Goal: Task Accomplishment & Management: Manage account settings

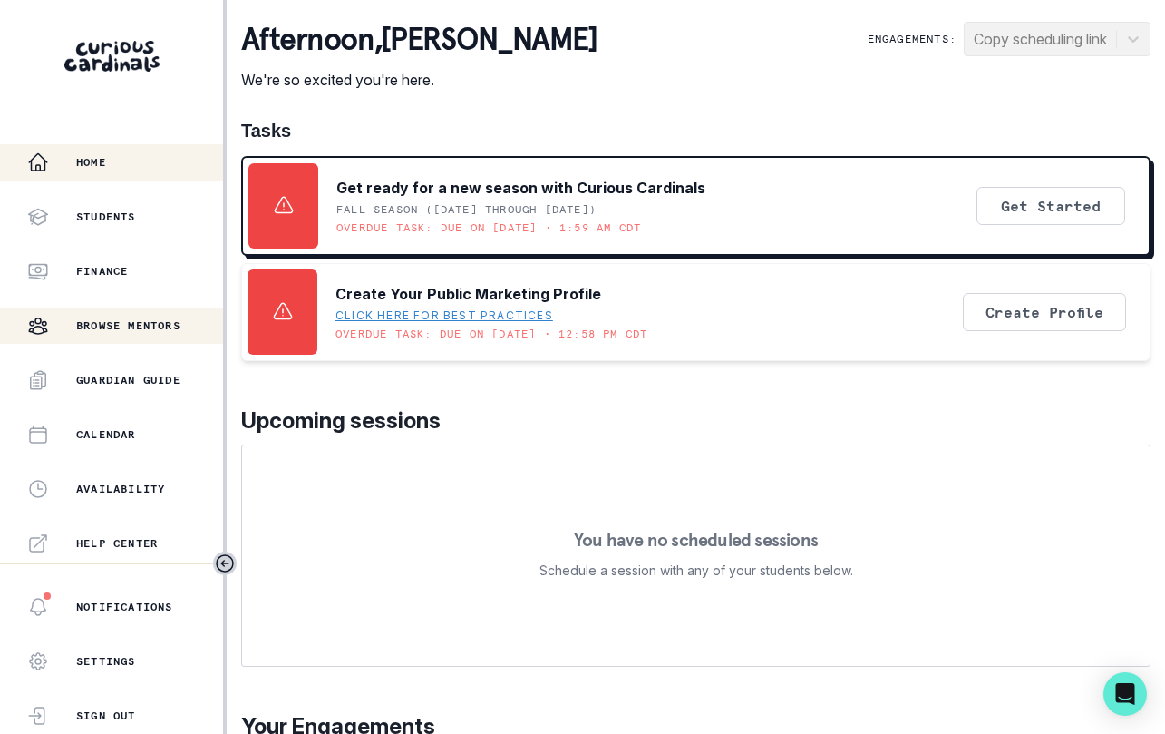
scroll to position [379, 0]
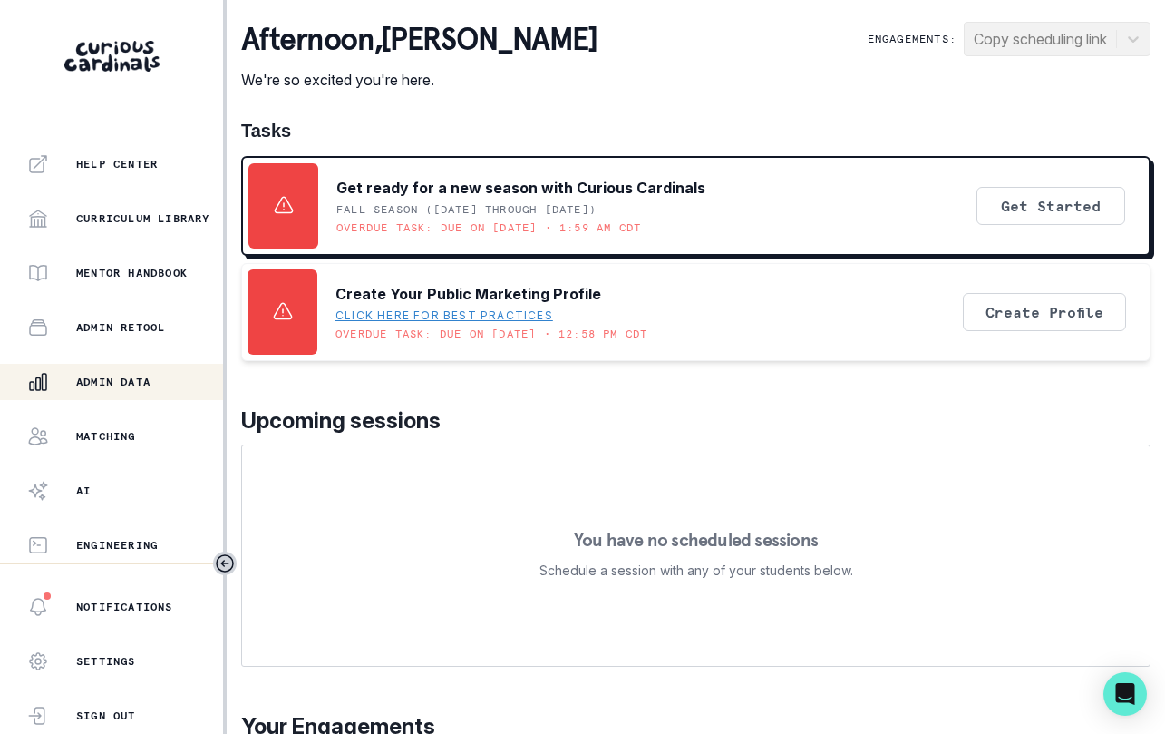
click at [118, 381] on p "Admin Data" at bounding box center [113, 382] width 74 height 15
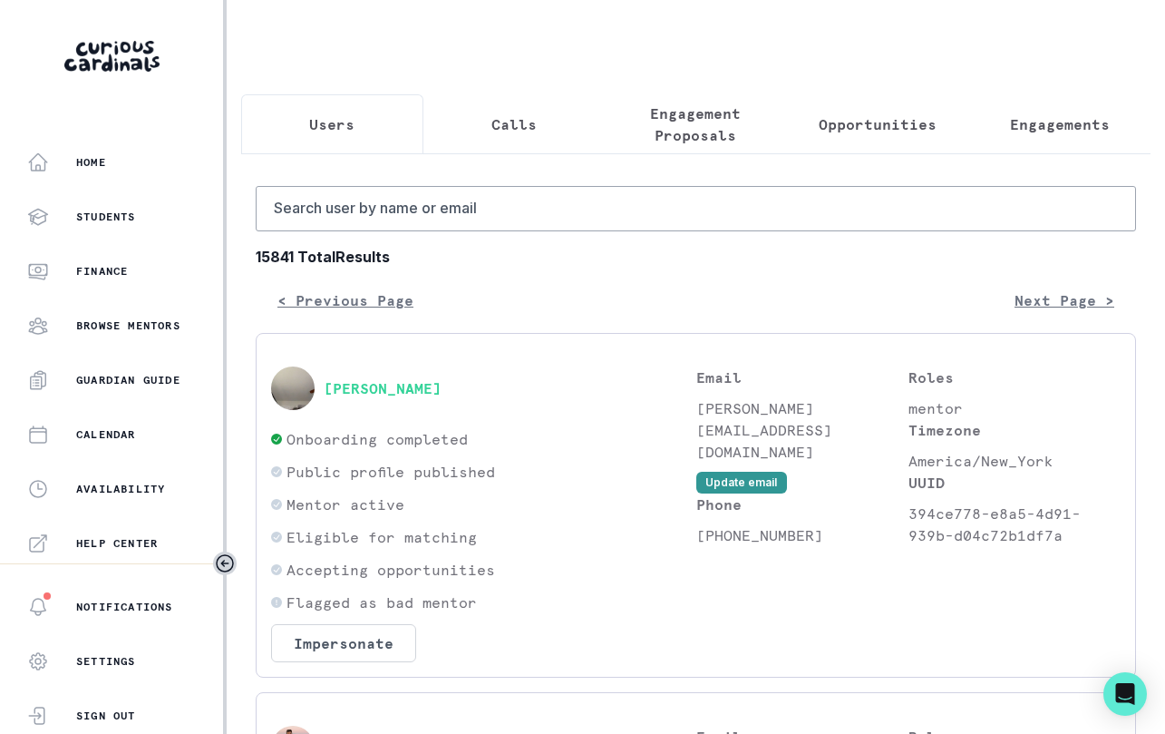
drag, startPoint x: 684, startPoint y: 127, endPoint x: 652, endPoint y: 177, distance: 59.1
click at [684, 127] on p "Engagement Proposals" at bounding box center [695, 124] width 151 height 44
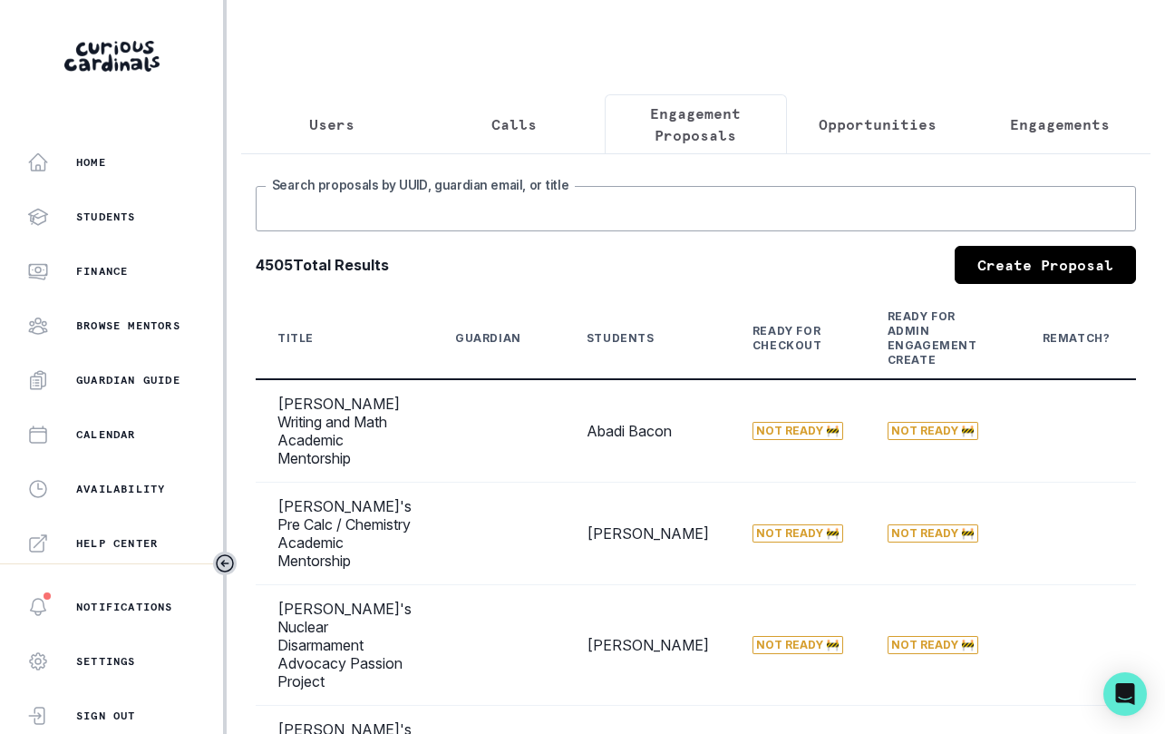
click at [622, 219] on input "Search proposals by UUID, guardian email, or title" at bounding box center [696, 208] width 881 height 45
type input "[PERSON_NAME]"
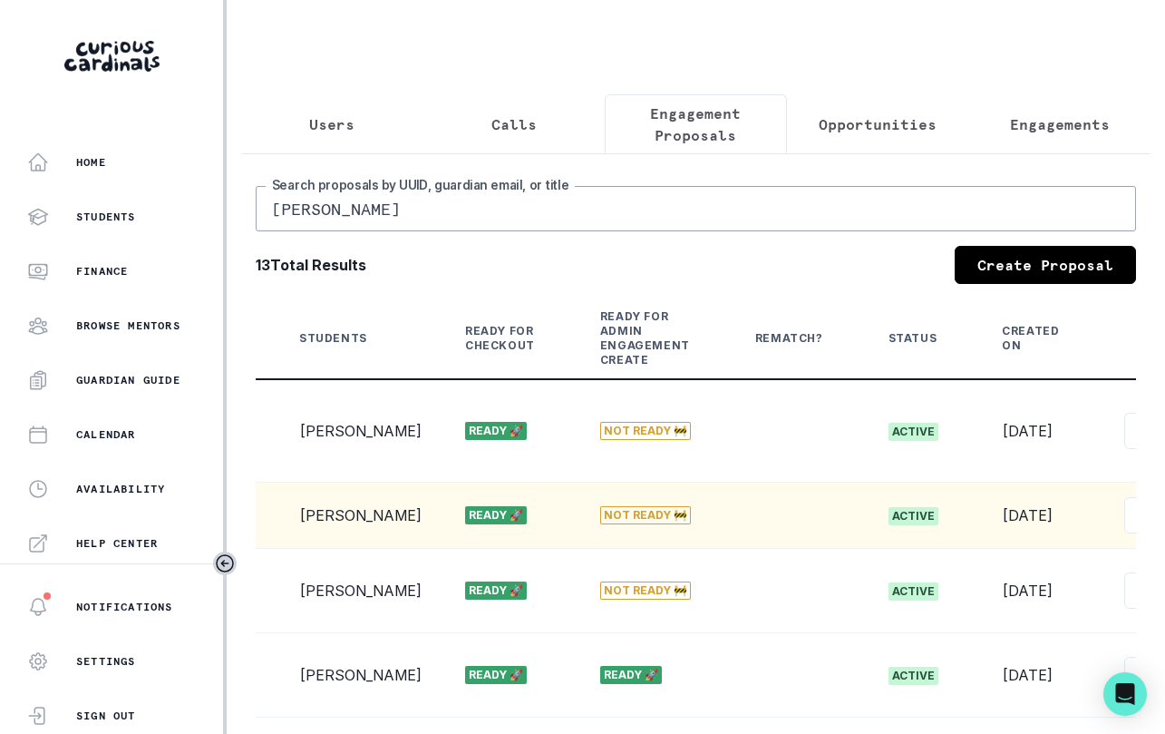
scroll to position [0, 455]
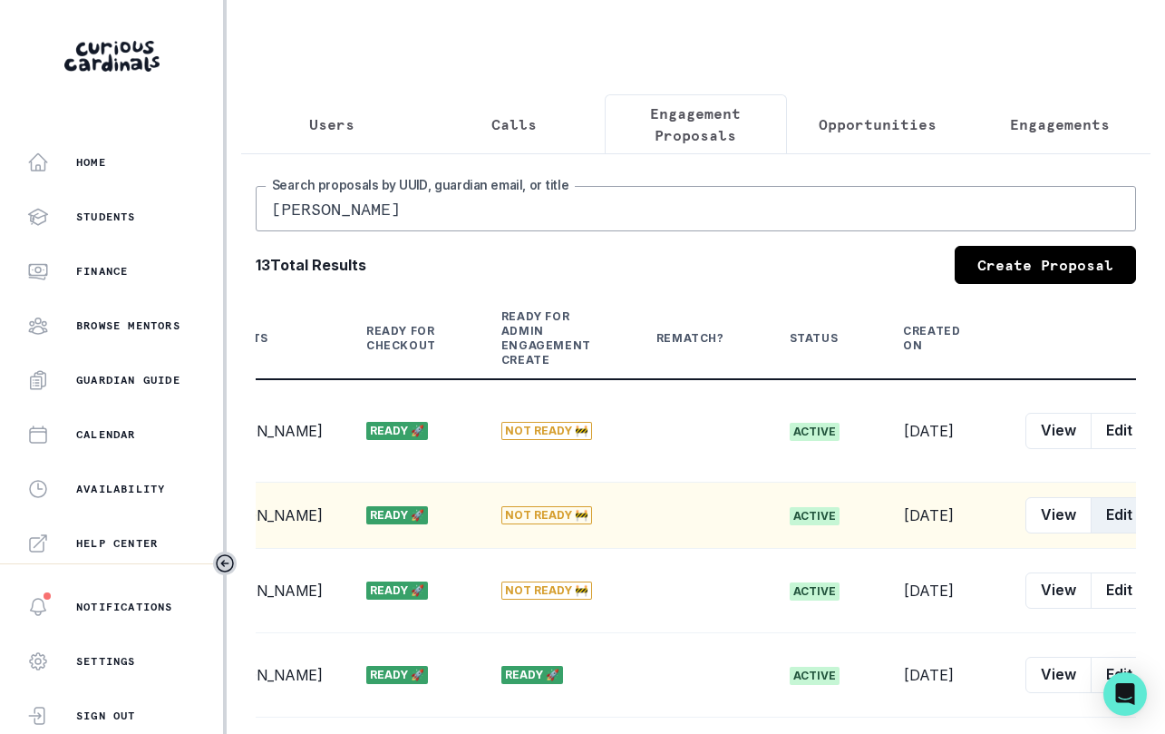
click at [1091, 500] on button "Edit" at bounding box center [1119, 515] width 57 height 36
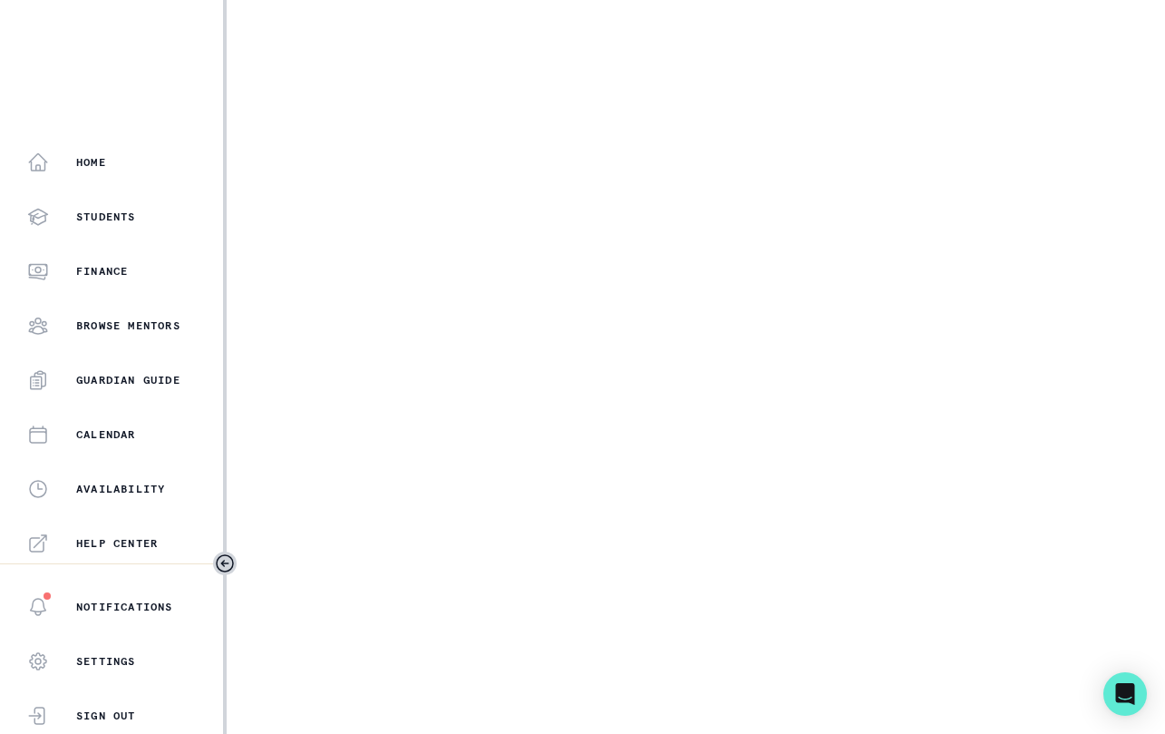
select select "2e0e0867-17d0-41a8-92b9-7b446b3bc83e"
select select "9a751445-b445-4548-ae6a-5c97e26053b2"
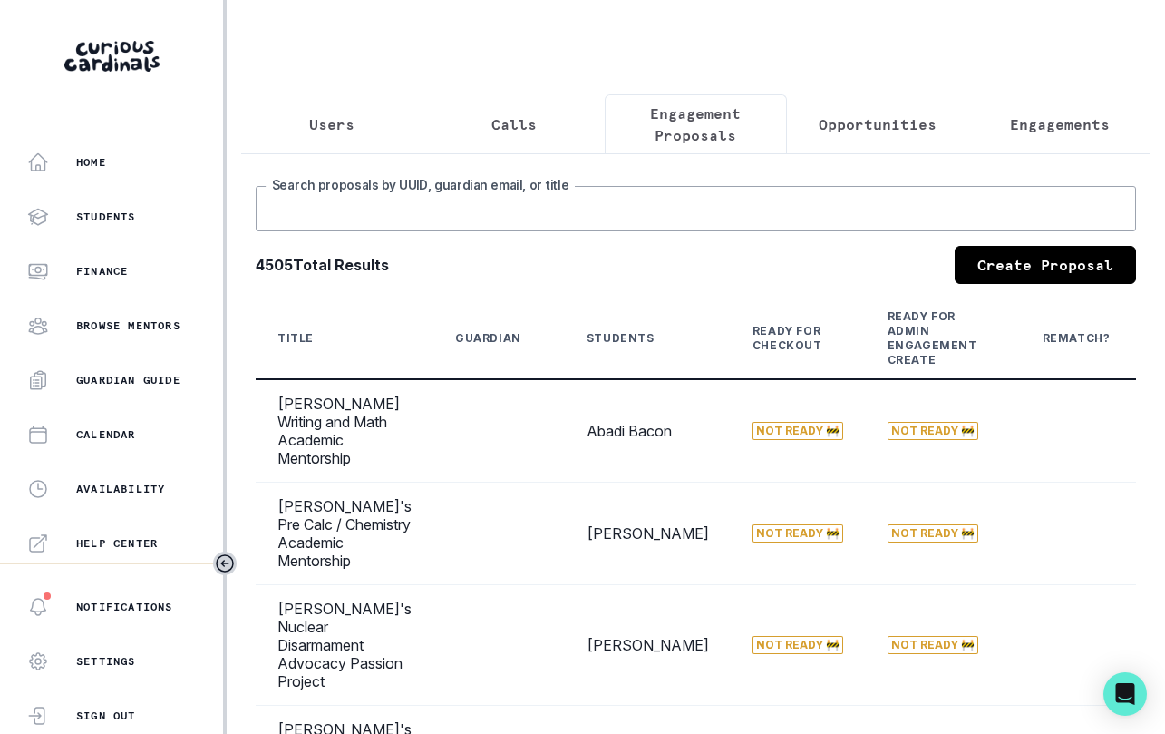
click at [621, 211] on input "Search proposals by UUID, guardian email, or title" at bounding box center [696, 208] width 881 height 45
type input "[PERSON_NAME]"
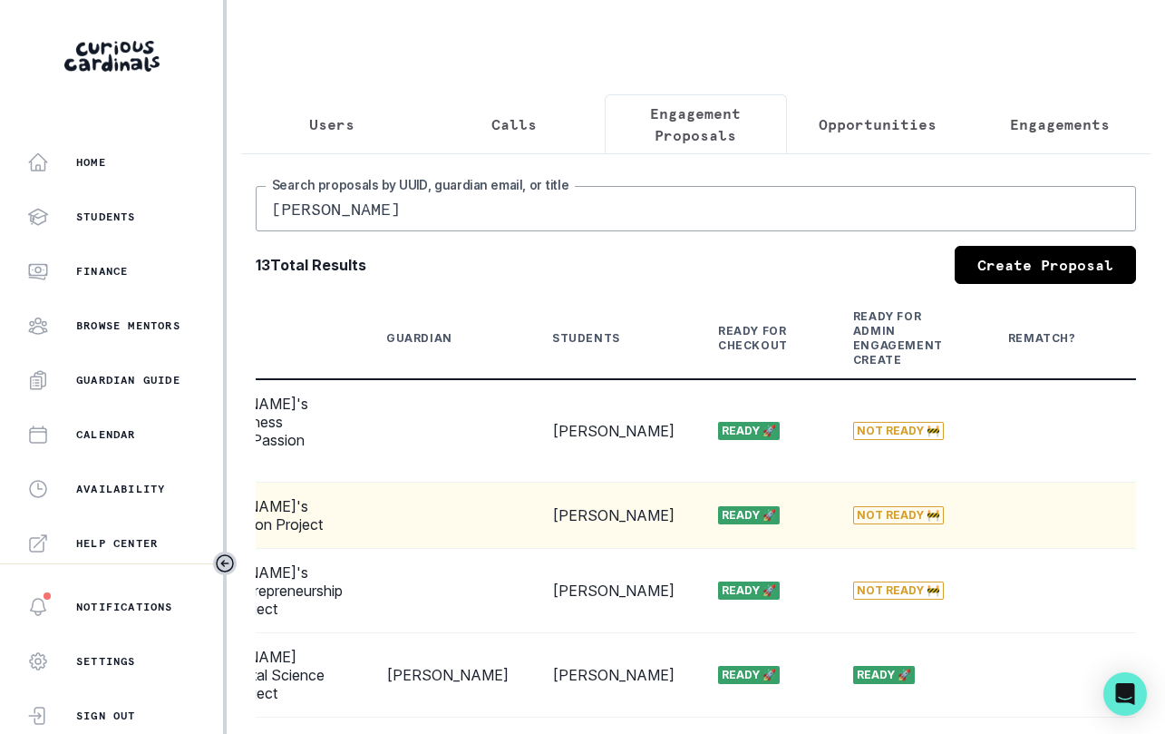
scroll to position [0, 455]
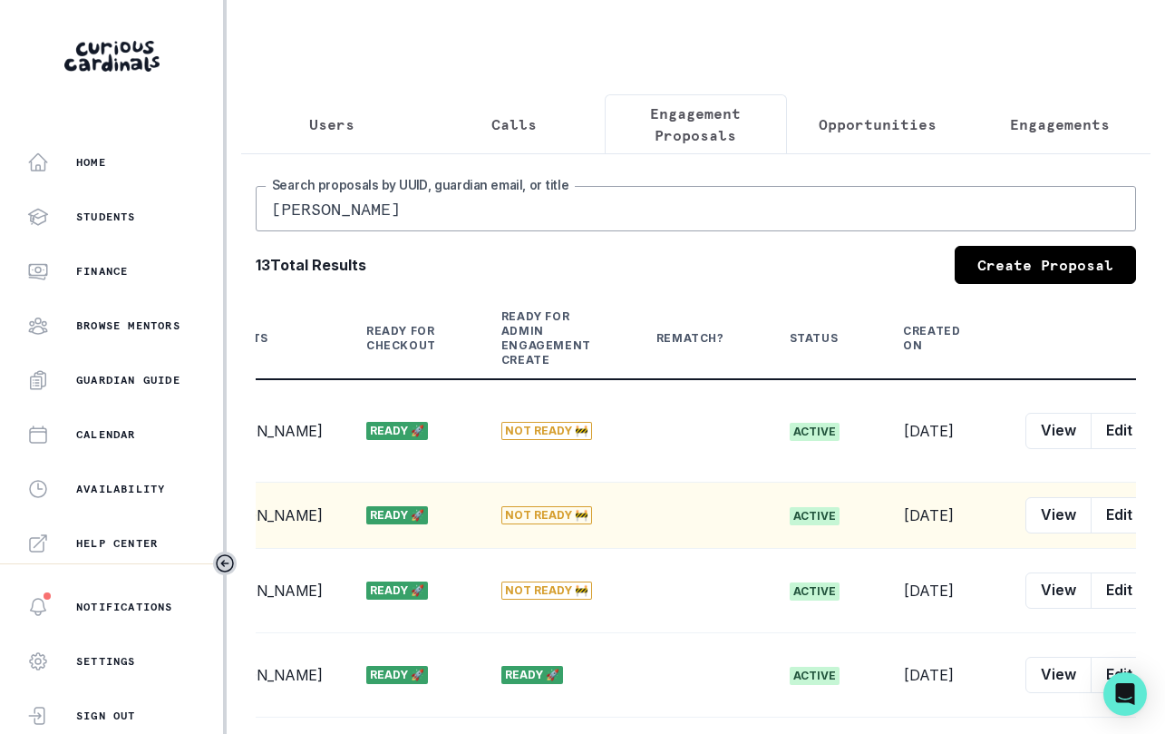
click at [1158, 508] on icon "row menu" at bounding box center [1165, 515] width 15 height 15
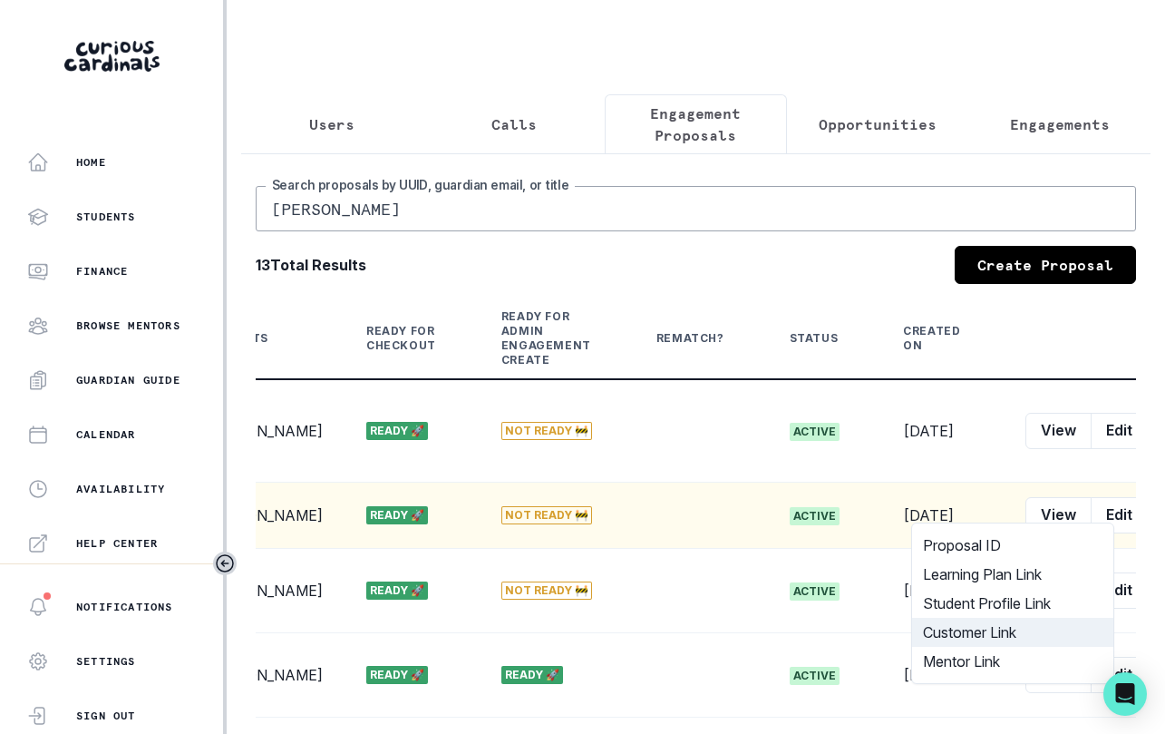
click at [1028, 639] on button "Customer Link" at bounding box center [1012, 632] width 201 height 29
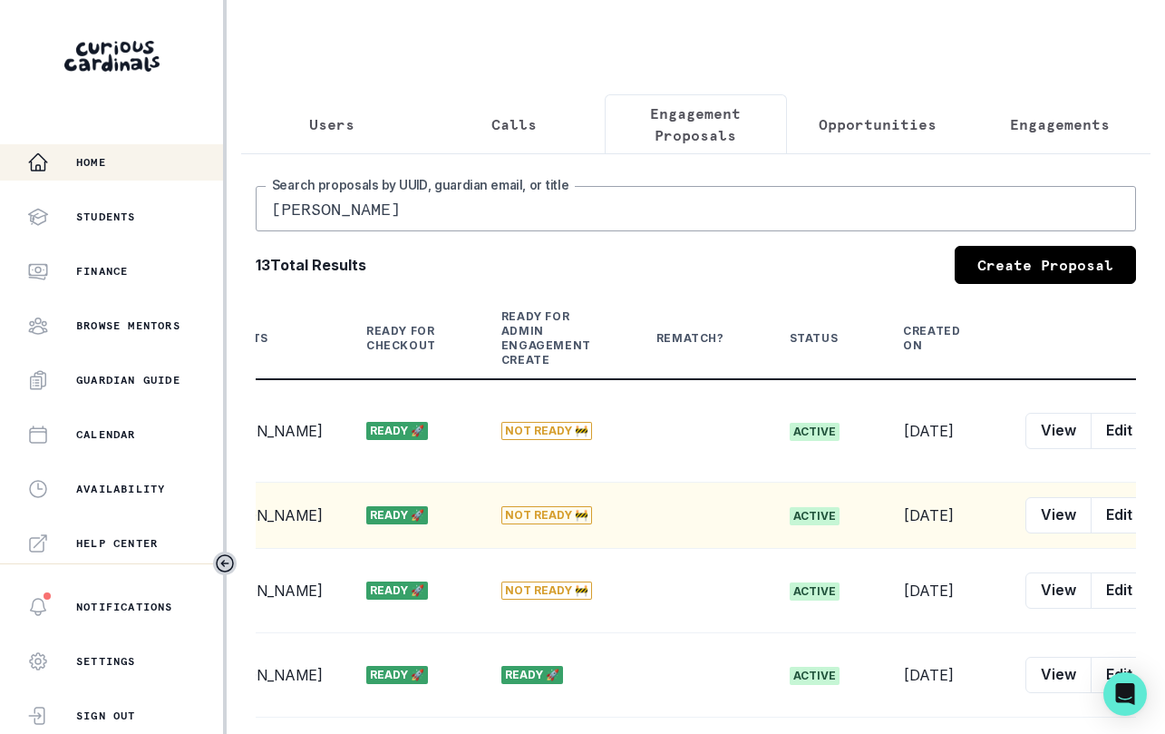
click at [110, 160] on div "Home" at bounding box center [125, 162] width 196 height 22
